Goal: Task Accomplishment & Management: Use online tool/utility

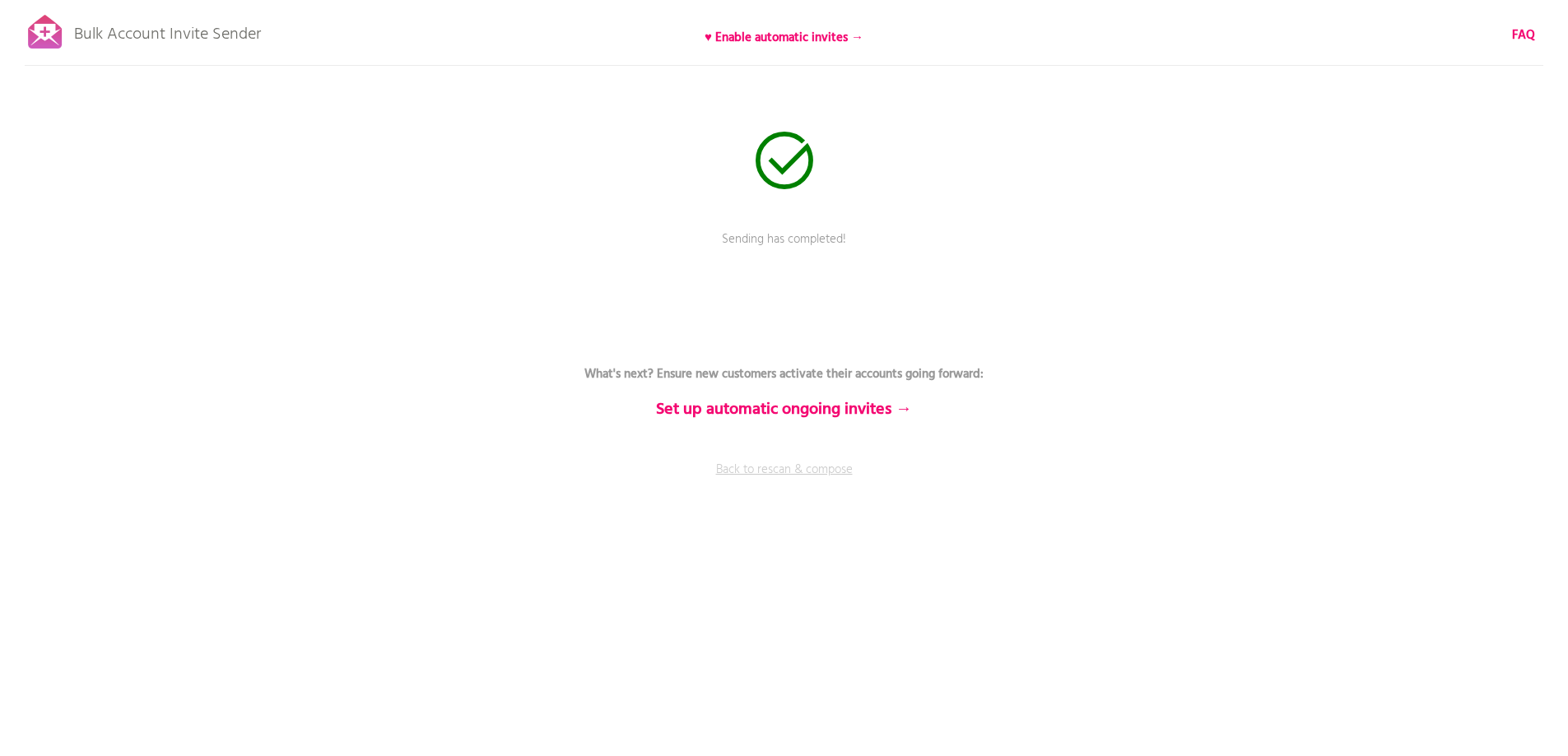
click at [769, 464] on link "Back to rescan & compose" at bounding box center [785, 482] width 494 height 41
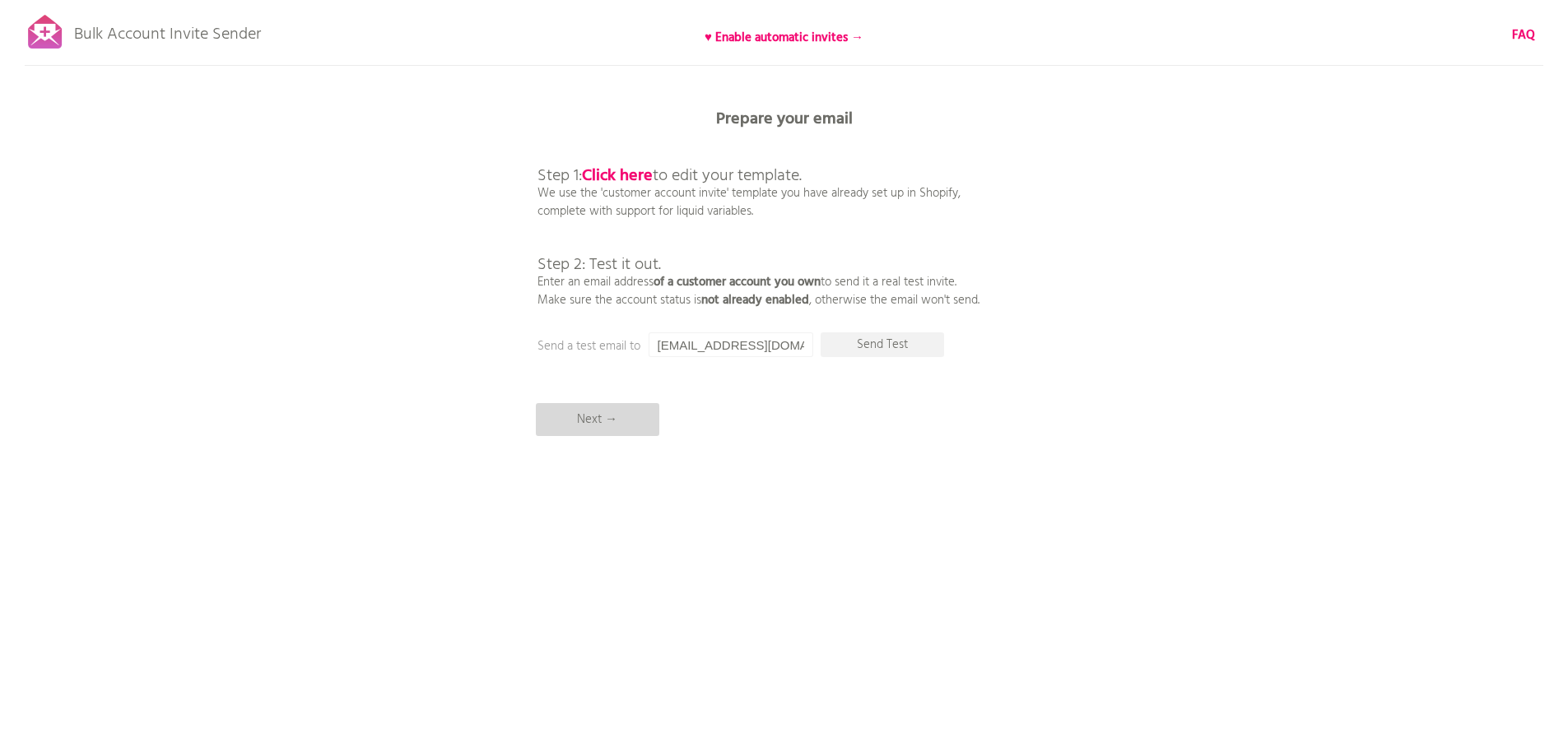
click at [590, 430] on p "Next →" at bounding box center [597, 420] width 123 height 33
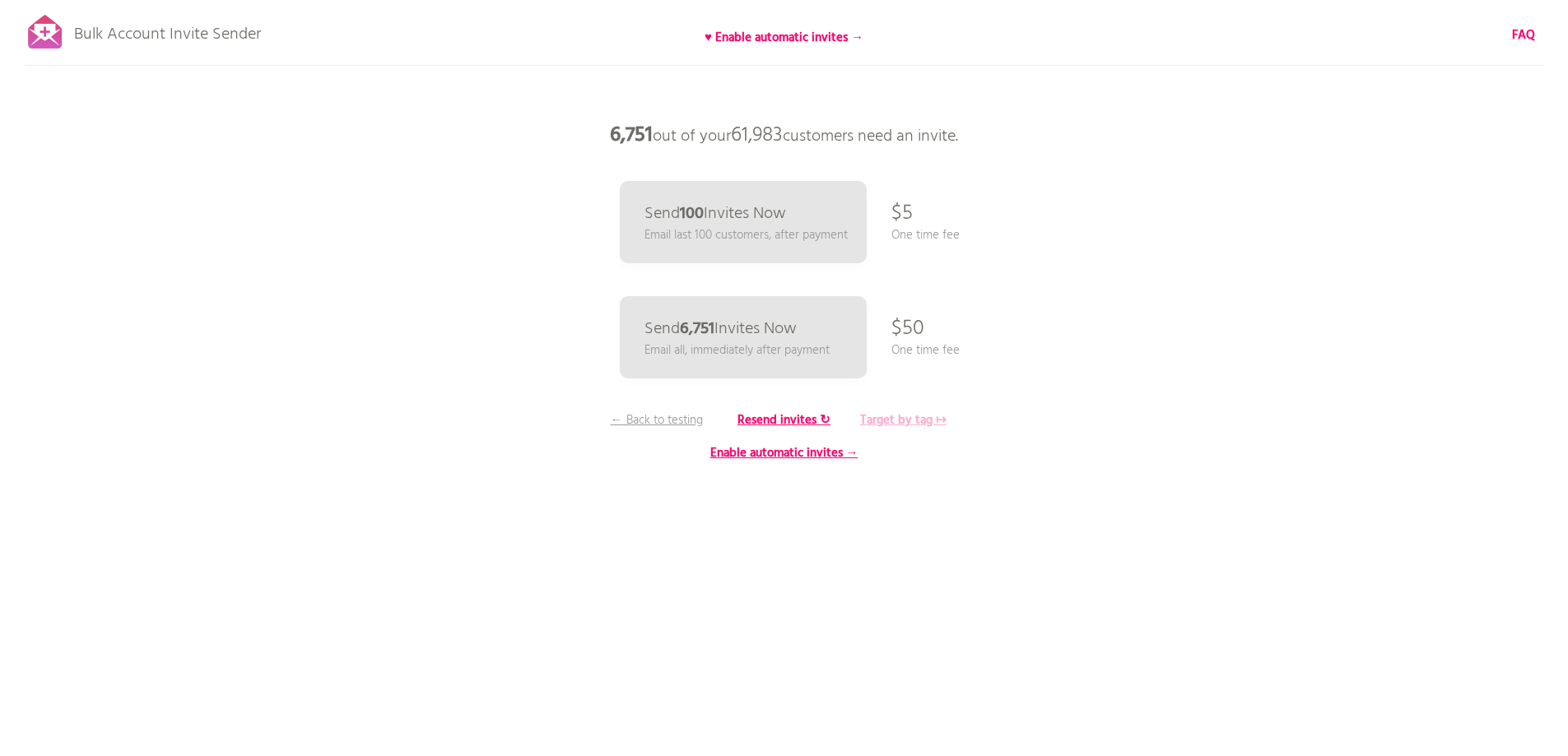
click at [915, 424] on b "Target by tag ↦" at bounding box center [903, 420] width 86 height 20
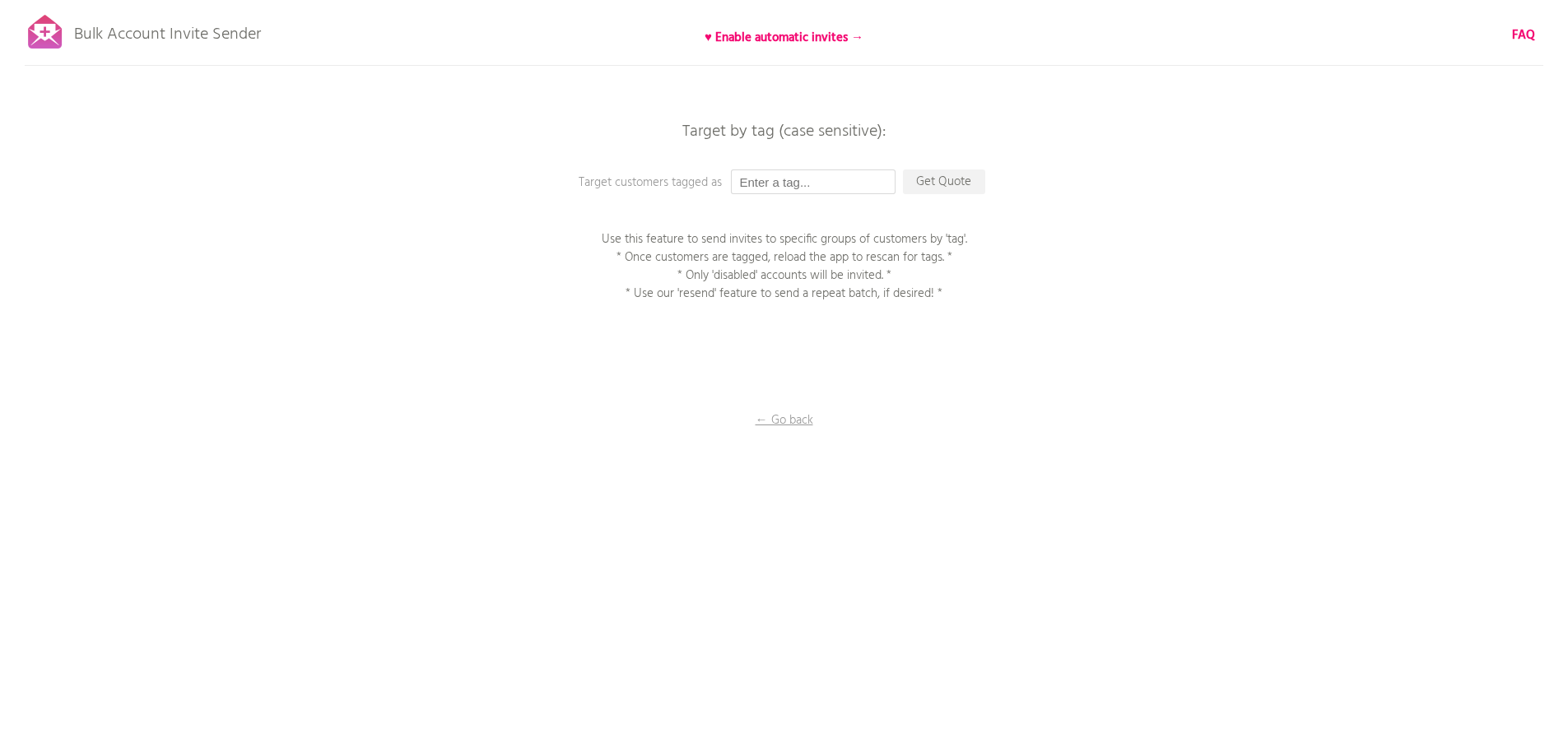
click at [787, 173] on input "text" at bounding box center [812, 181] width 164 height 25
type input "P1EE"
click at [936, 177] on p "Get Quote" at bounding box center [944, 181] width 83 height 25
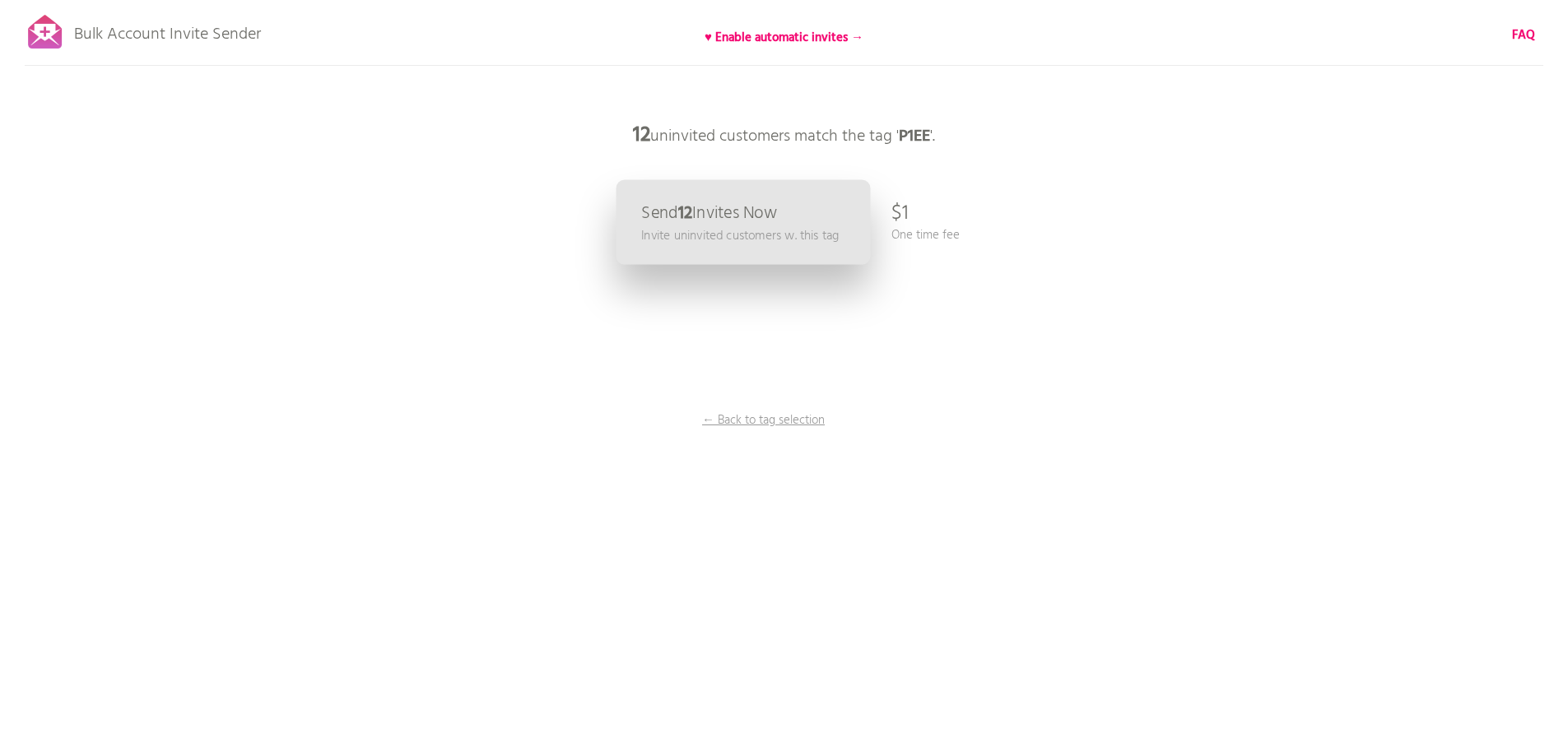
click at [754, 205] on p "Send 12 Invites Now" at bounding box center [709, 213] width 136 height 17
